Goal: Obtain resource: Obtain resource

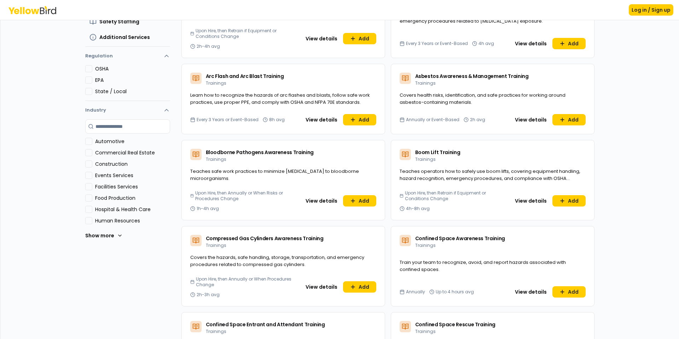
scroll to position [318, 0]
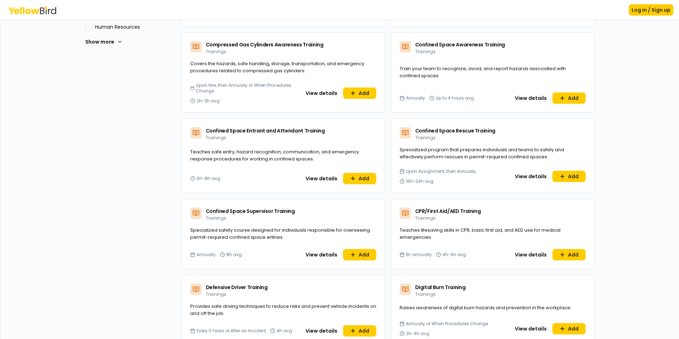
click at [404, 214] on icon at bounding box center [405, 212] width 7 height 7
click at [518, 255] on button "View details" at bounding box center [531, 254] width 40 height 11
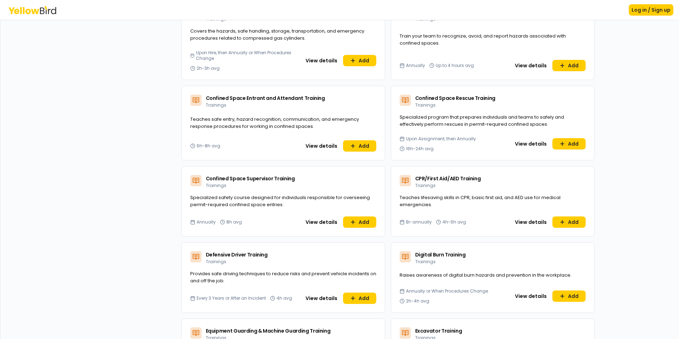
scroll to position [354, 0]
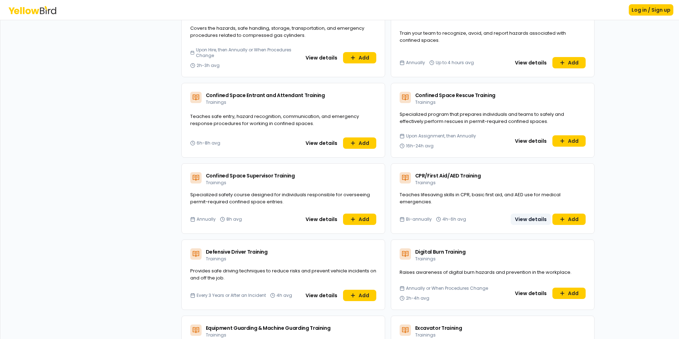
click at [523, 222] on button "View details" at bounding box center [531, 218] width 40 height 11
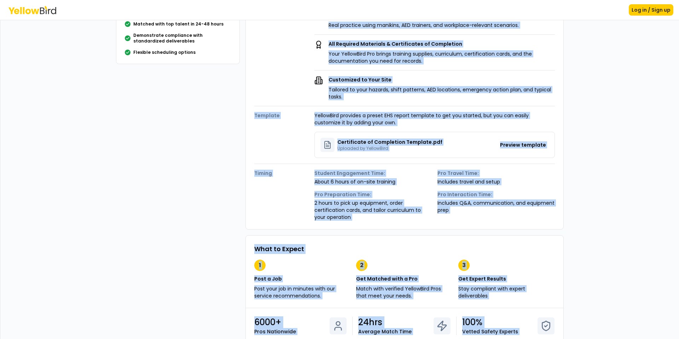
scroll to position [323, 0]
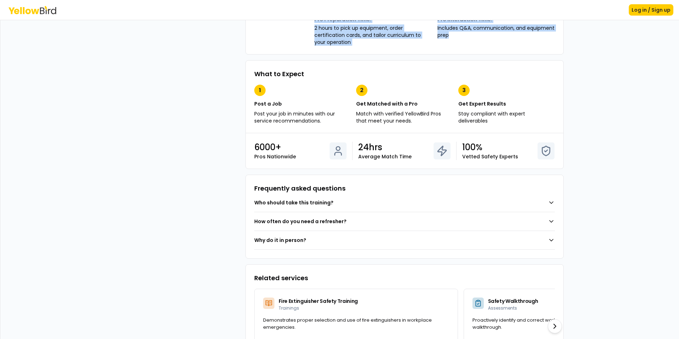
drag, startPoint x: 247, startPoint y: 55, endPoint x: 519, endPoint y: 42, distance: 272.4
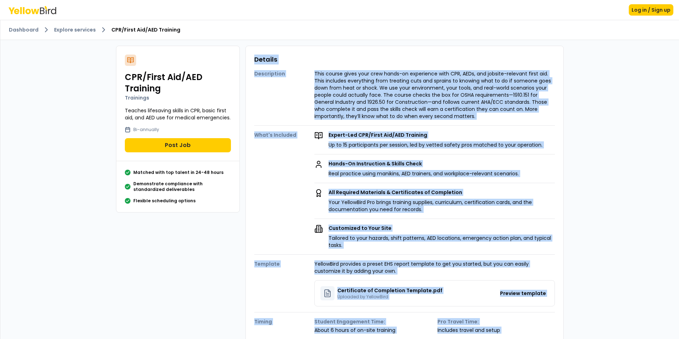
scroll to position [0, 0]
copy div "Loremip Dolorsitame Cons adipis elits doei temp incid-ut laboreetdo magn ALI, E…"
